Goal: Check status: Check status

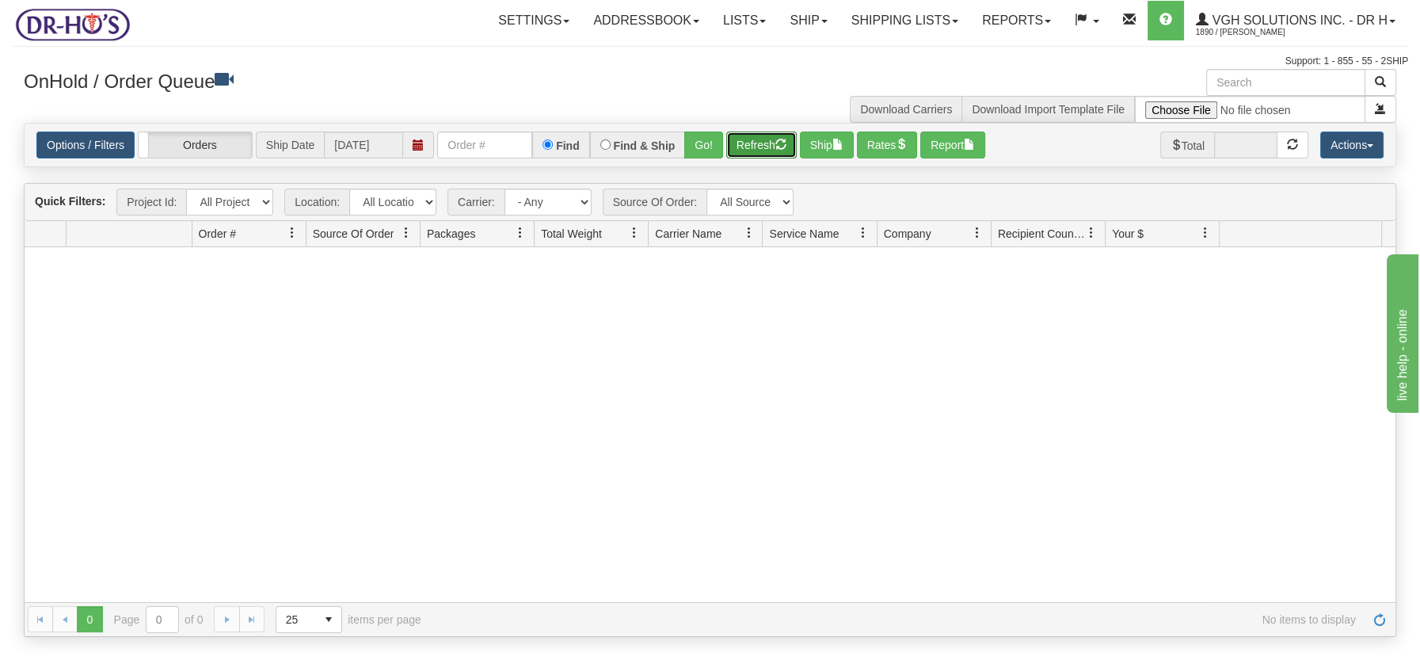
click at [773, 141] on button "Refresh" at bounding box center [761, 144] width 70 height 27
click at [751, 143] on button "Refresh" at bounding box center [761, 144] width 70 height 27
click at [764, 135] on button "Refresh" at bounding box center [761, 144] width 70 height 27
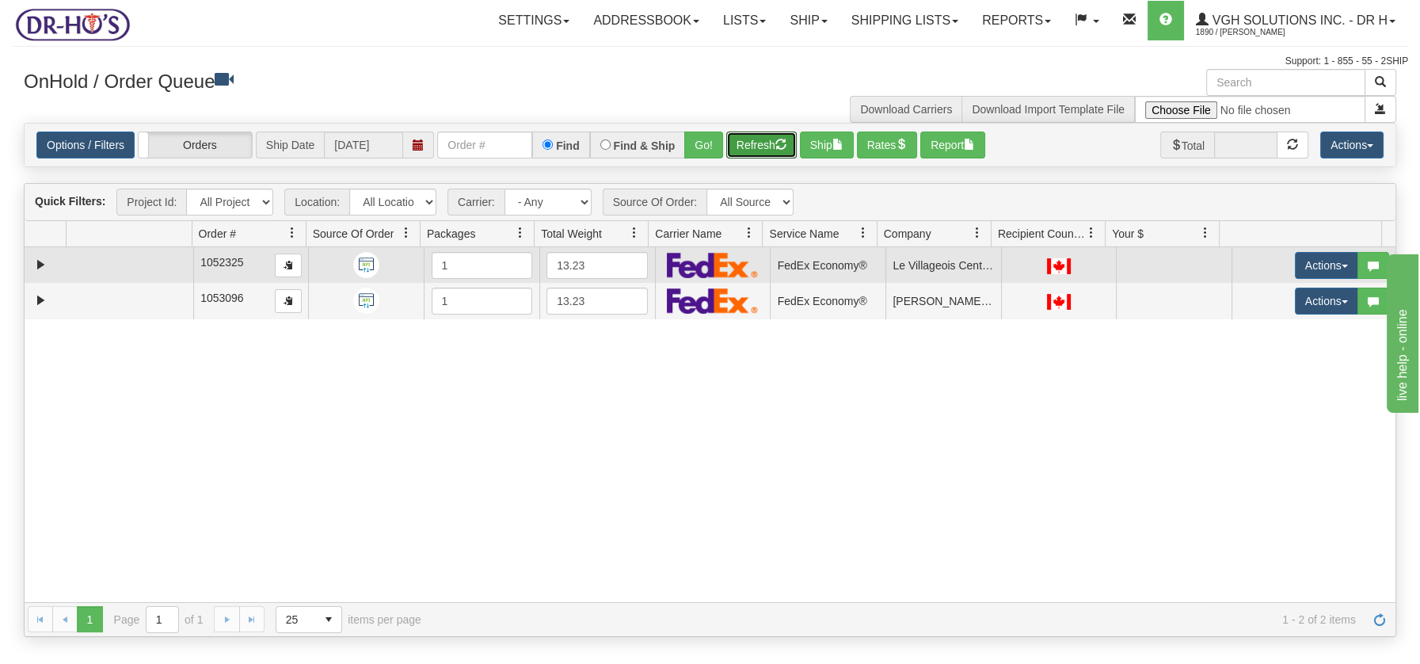
click at [101, 264] on td at bounding box center [129, 265] width 127 height 36
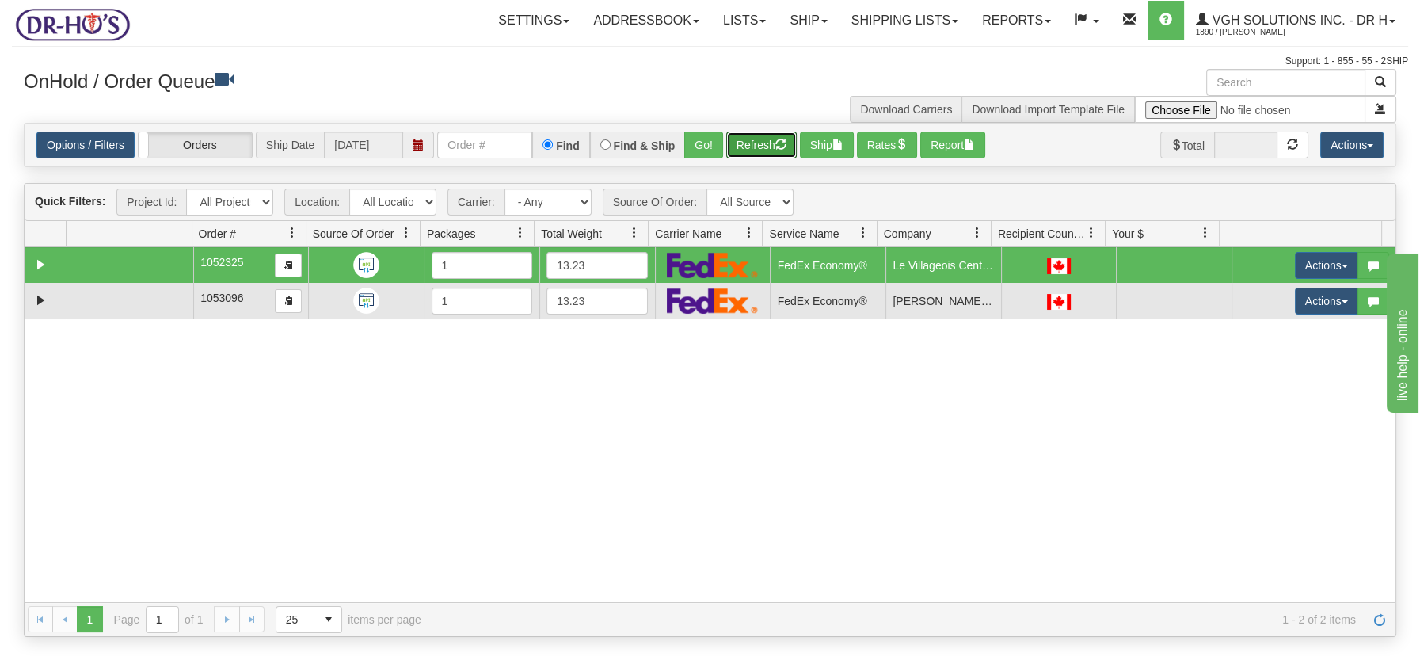
click at [112, 295] on td at bounding box center [129, 301] width 127 height 36
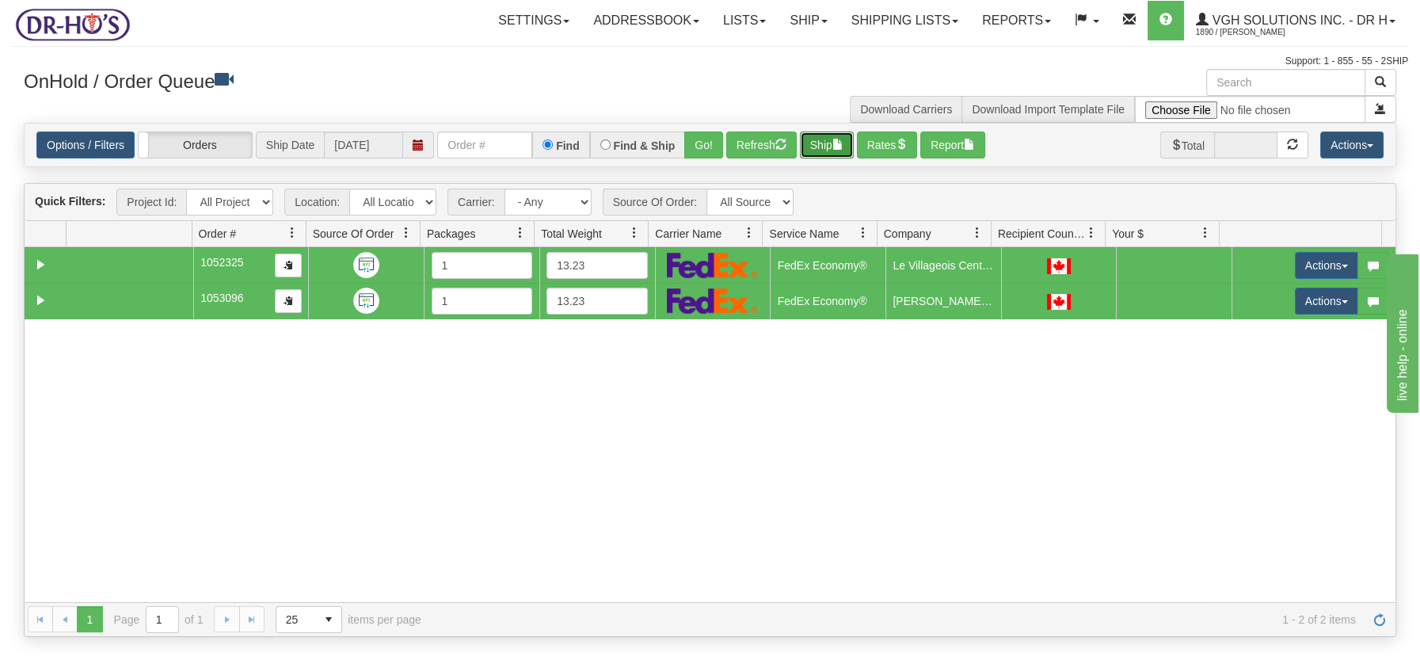
click at [840, 143] on span "button" at bounding box center [837, 144] width 11 height 11
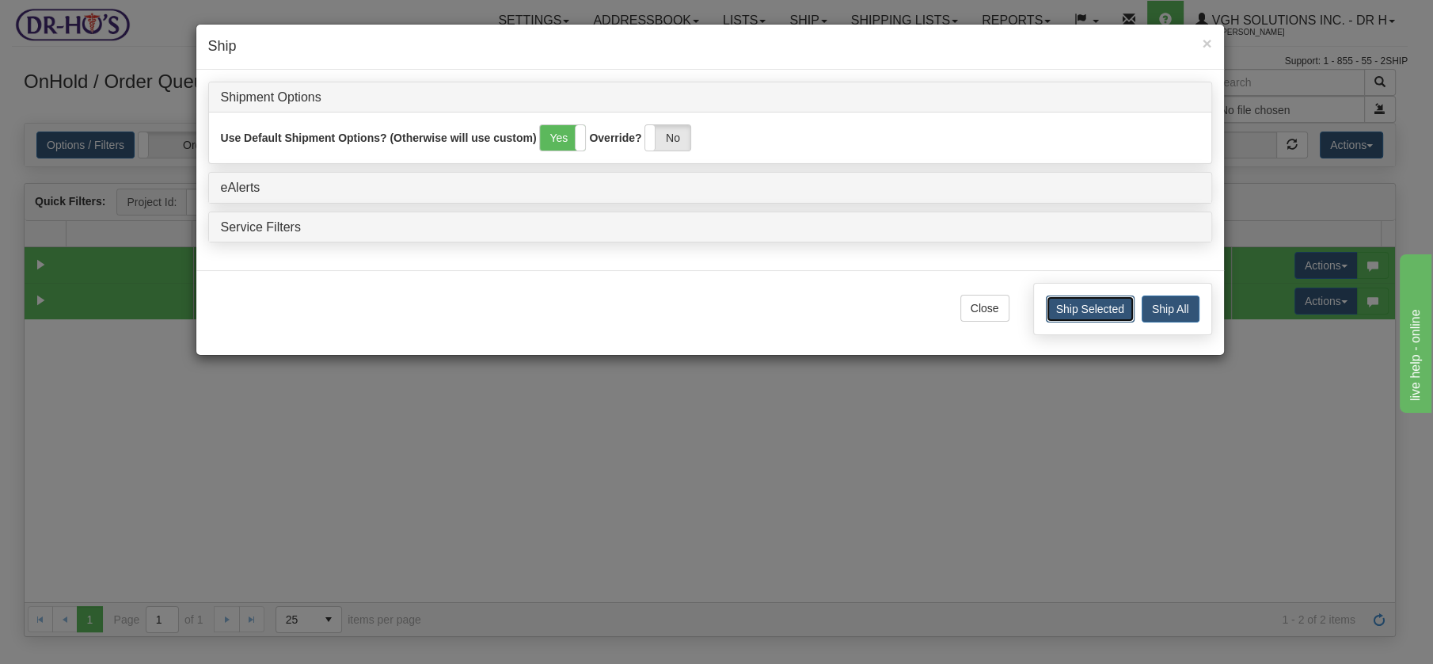
click at [1082, 307] on button "Ship Selected" at bounding box center [1090, 308] width 89 height 27
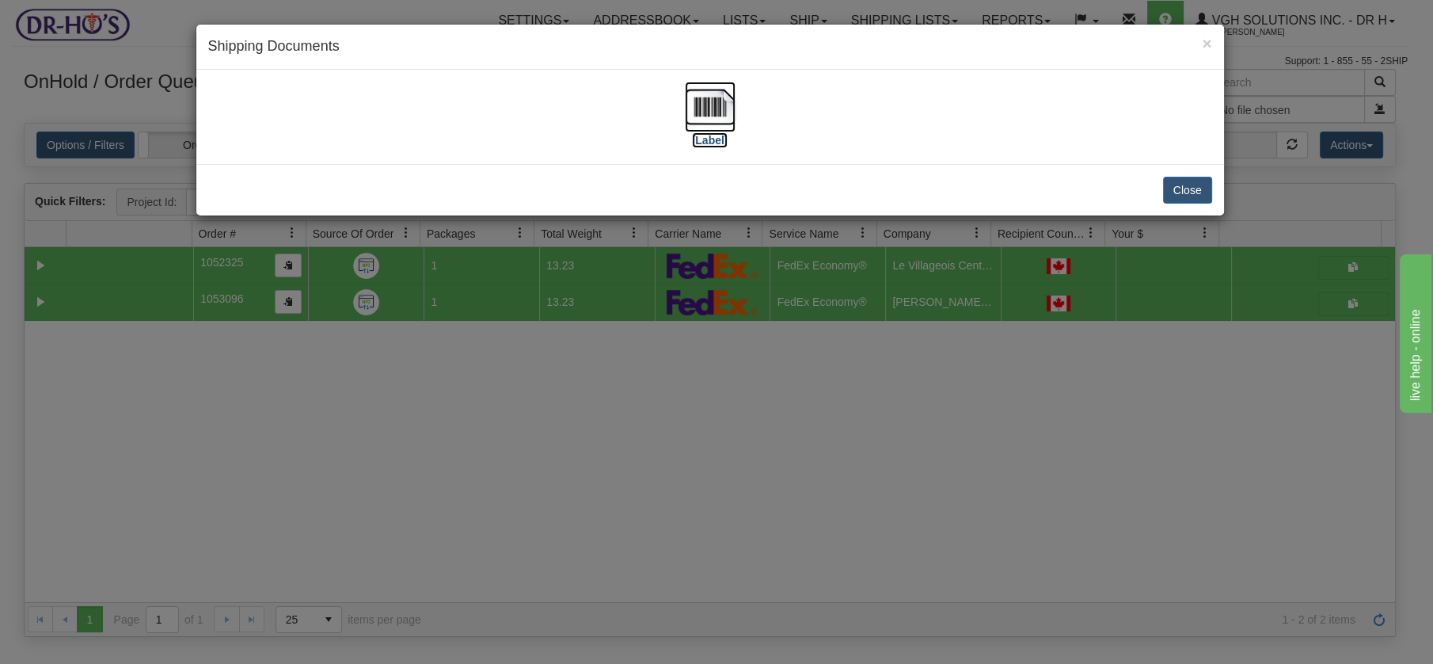
click at [711, 102] on img at bounding box center [710, 107] width 51 height 51
click at [1190, 184] on button "Close" at bounding box center [1187, 190] width 49 height 27
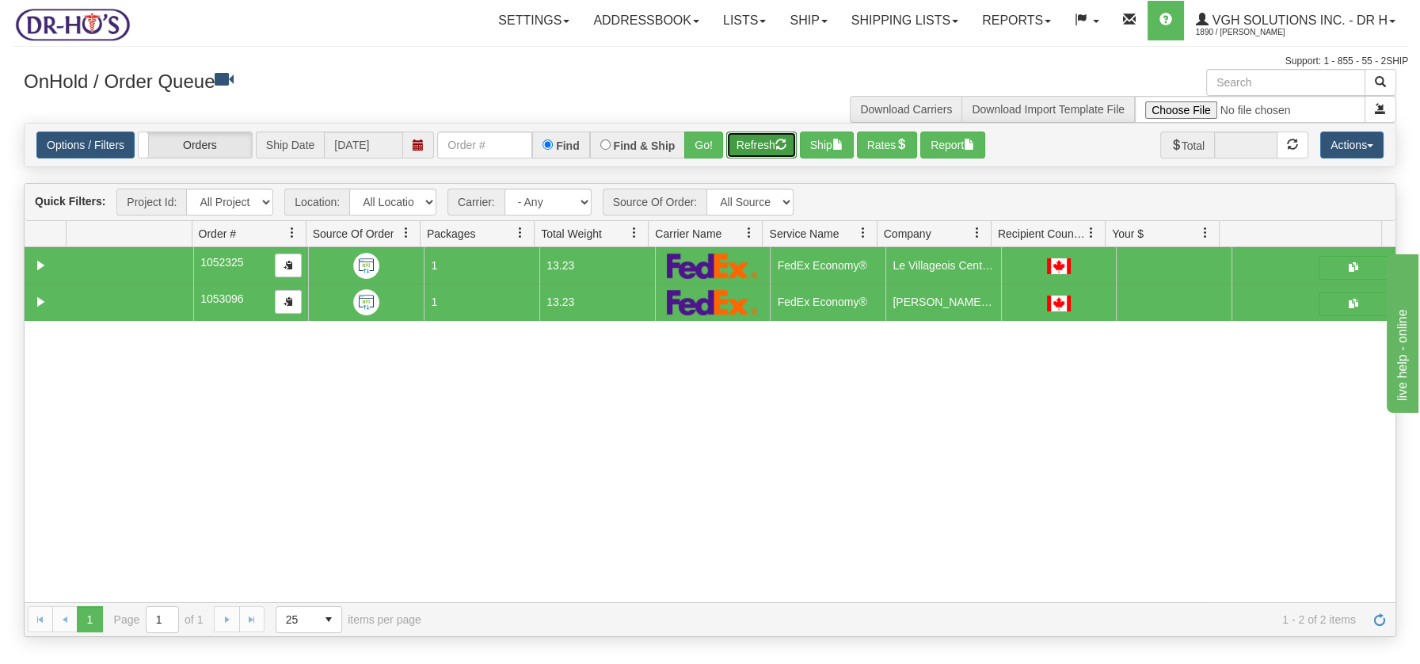
click at [763, 135] on button "Refresh" at bounding box center [761, 144] width 70 height 27
